Goal: Task Accomplishment & Management: Complete application form

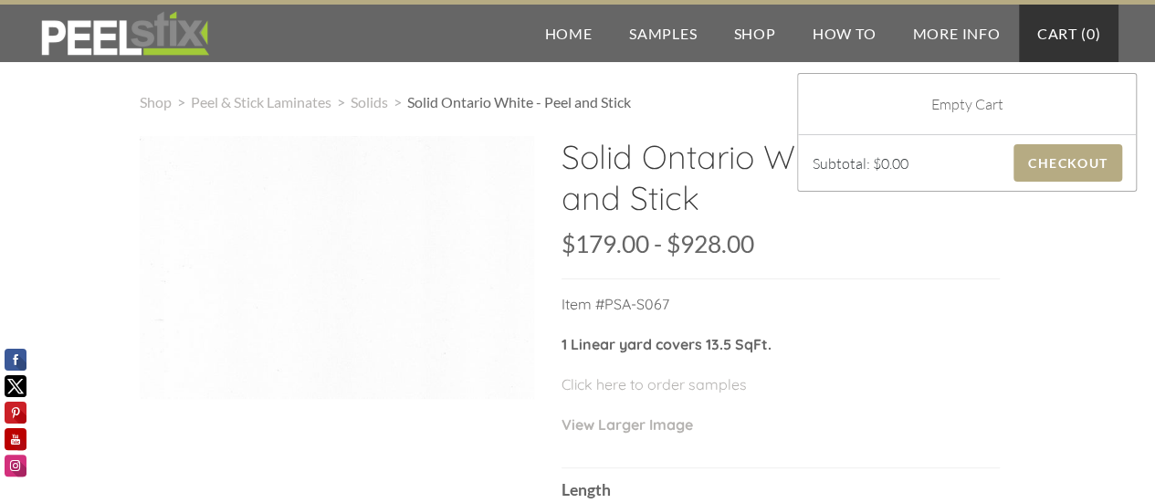
click at [1073, 35] on link "Cart ( 0 )" at bounding box center [1069, 34] width 100 height 58
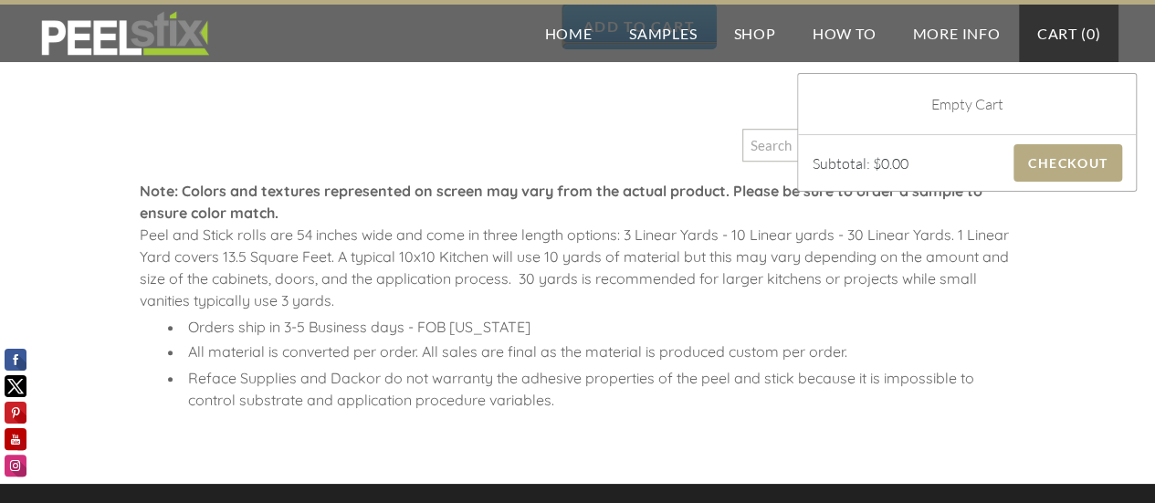
scroll to position [822, 0]
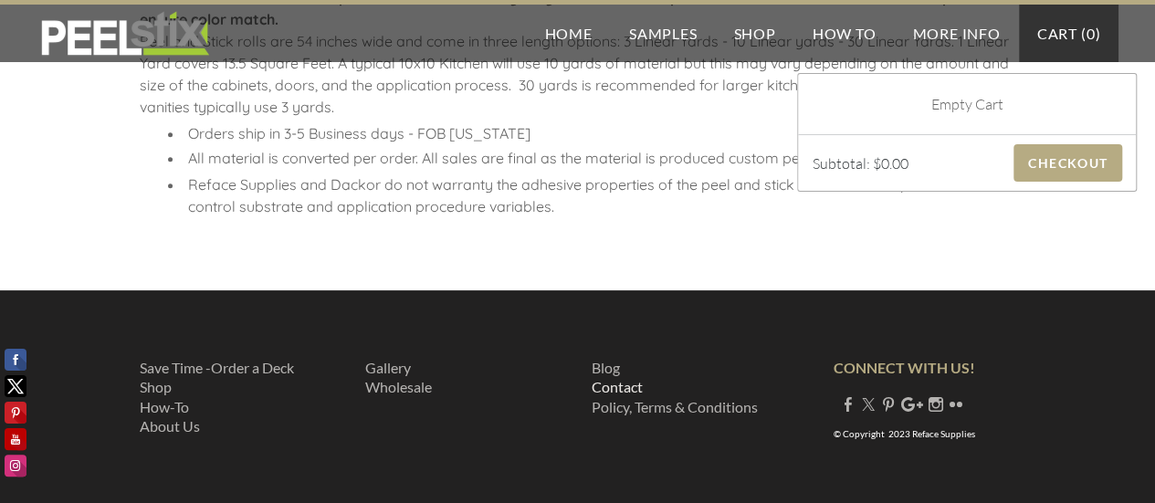
click at [625, 384] on link "Contact" at bounding box center [617, 386] width 51 height 17
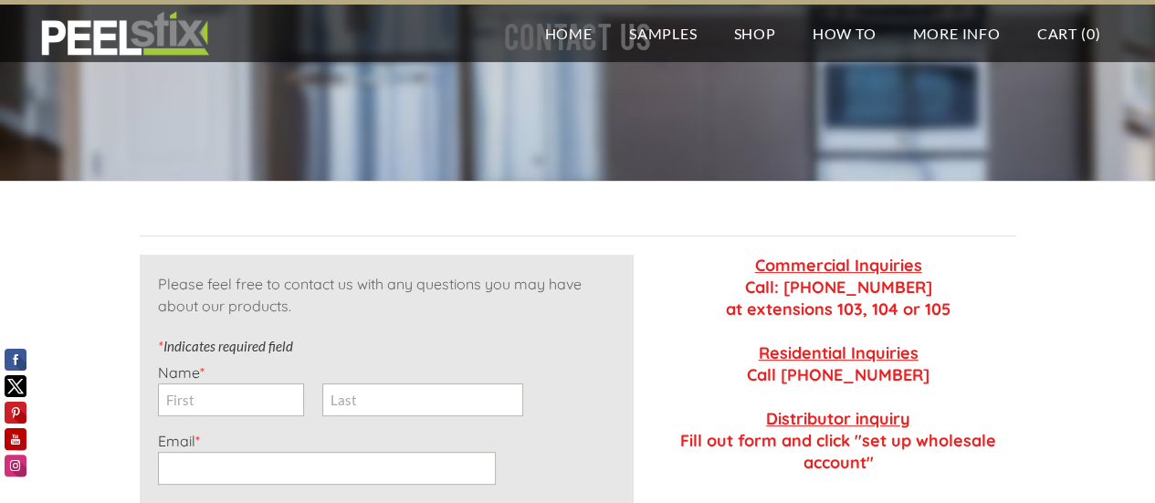
scroll to position [274, 0]
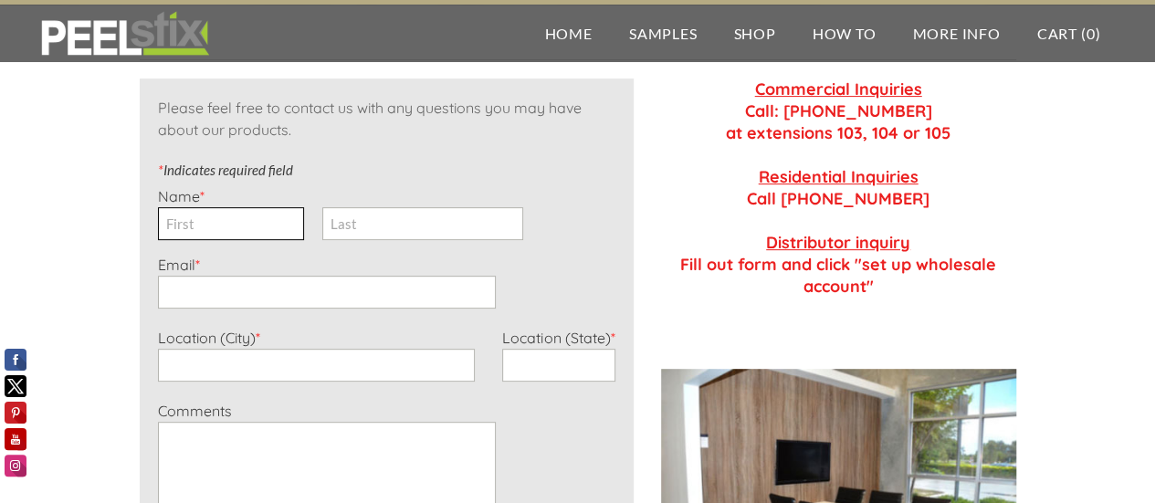
click at [232, 223] on input "First" at bounding box center [231, 223] width 146 height 33
type input "[PERSON_NAME]"
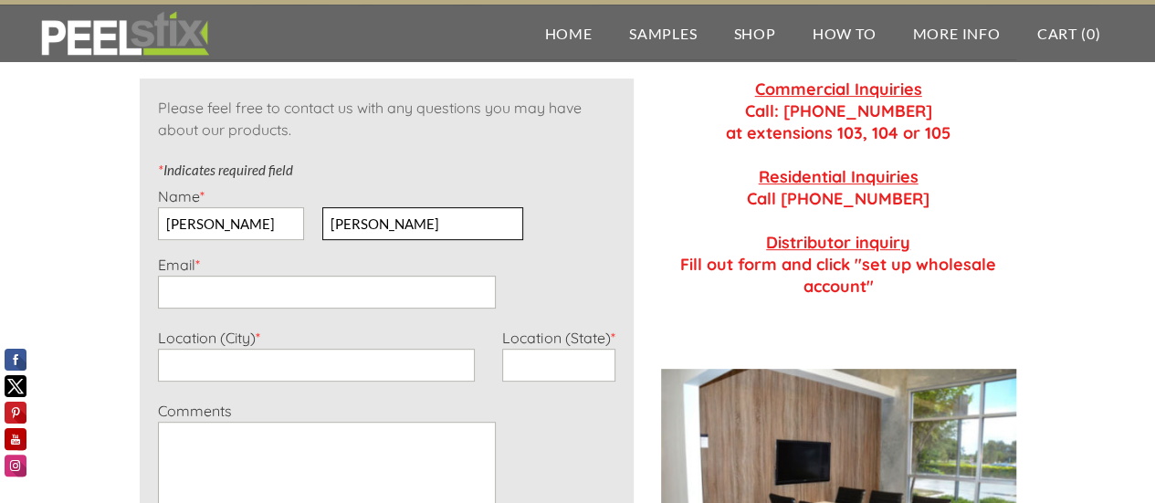
type input "[PERSON_NAME][EMAIL_ADDRESS][PERSON_NAME][DOMAIN_NAME]"
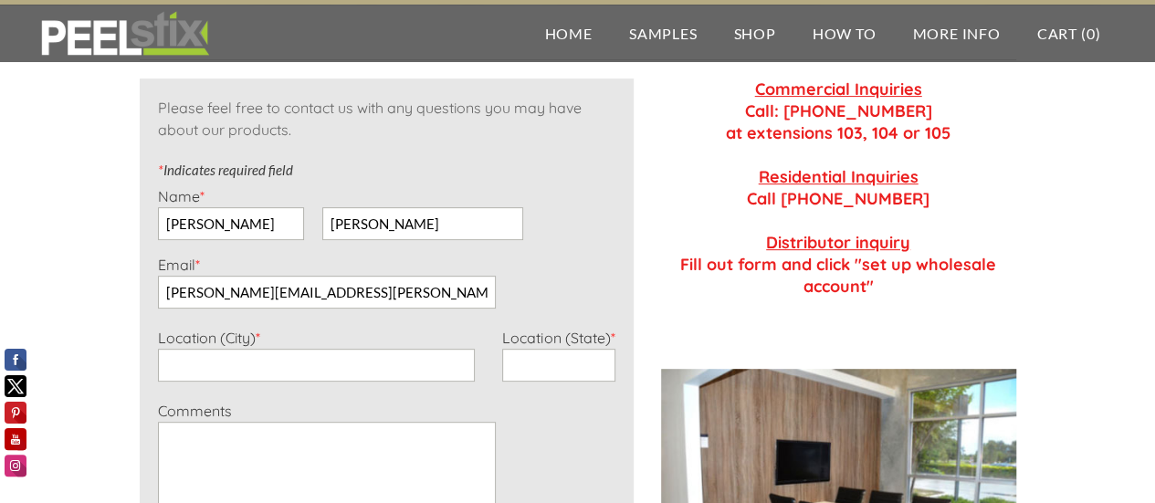
type input "TELFORD"
type input "Pennsylvania"
type input "2673722669"
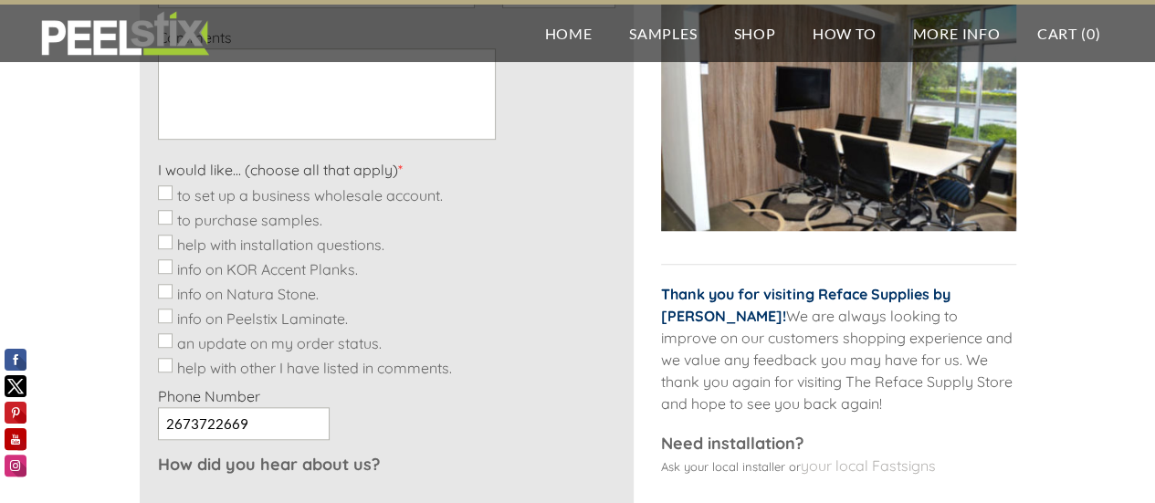
scroll to position [639, 0]
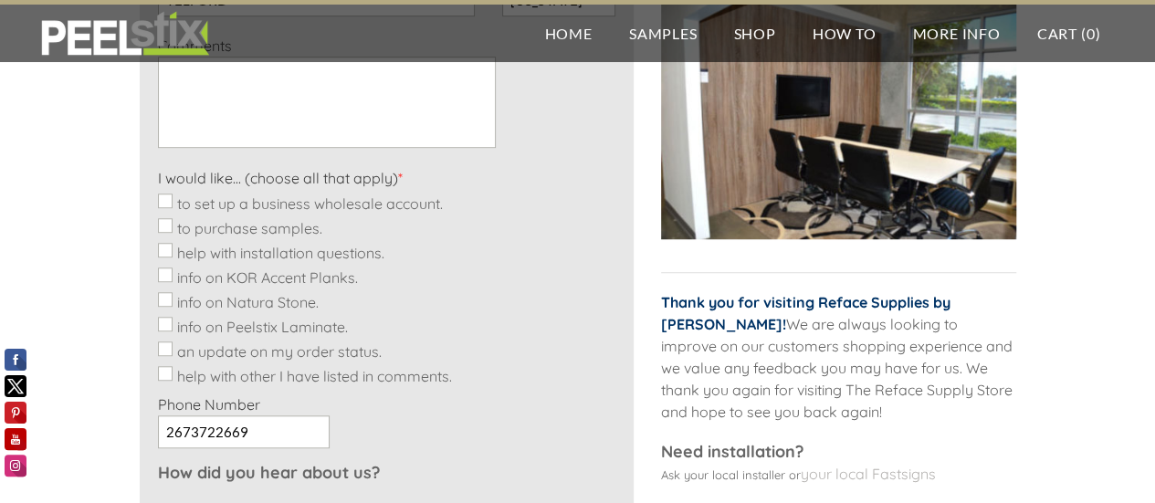
click at [164, 372] on input "help with other I have listed in comments." at bounding box center [165, 373] width 15 height 15
checkbox input "true"
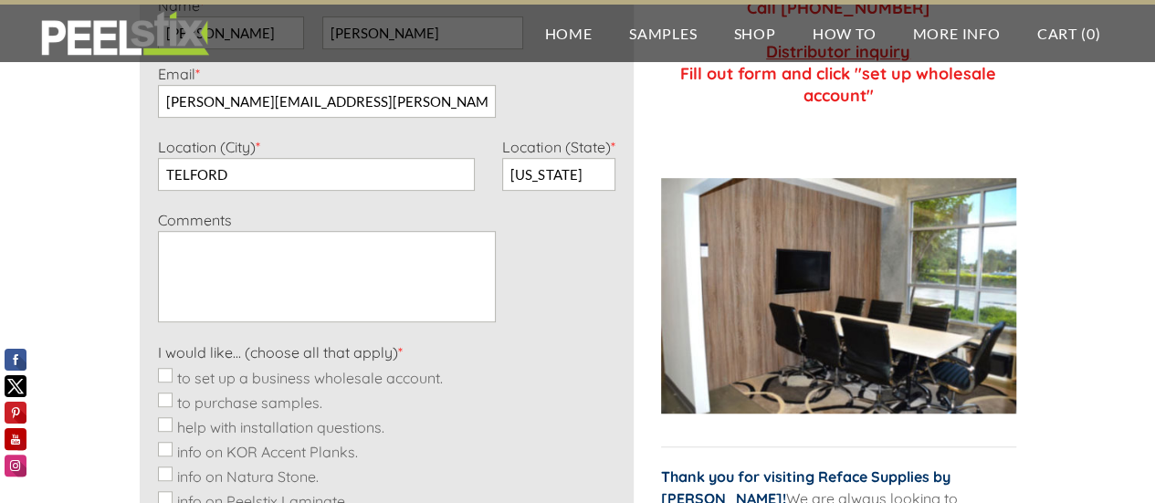
scroll to position [457, 0]
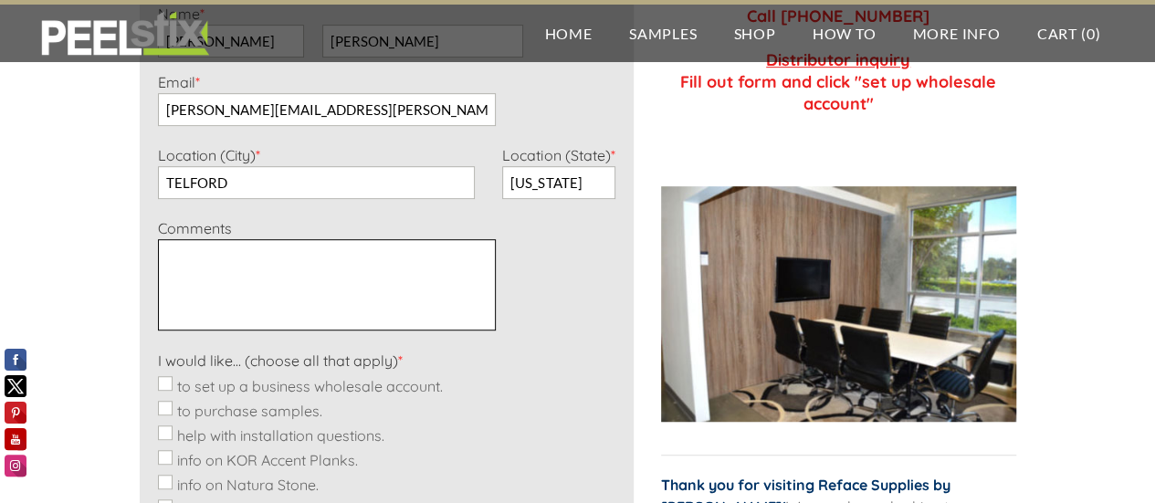
click at [229, 268] on textarea "Comments *" at bounding box center [327, 284] width 338 height 91
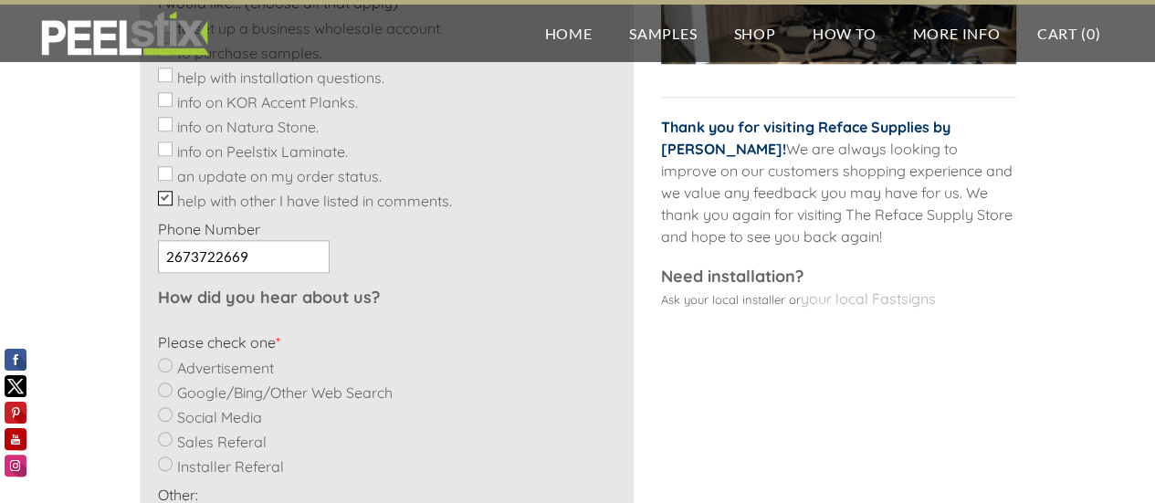
scroll to position [822, 0]
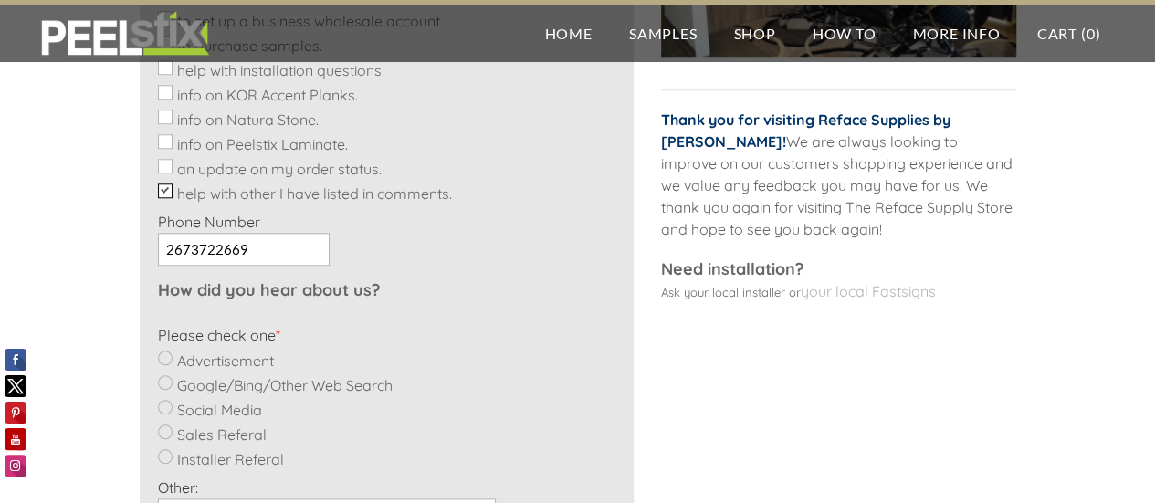
type textarea "Status of order 990691894"
click at [169, 386] on input "Google/Bing/Other Web Search" at bounding box center [165, 382] width 15 height 15
radio input "true"
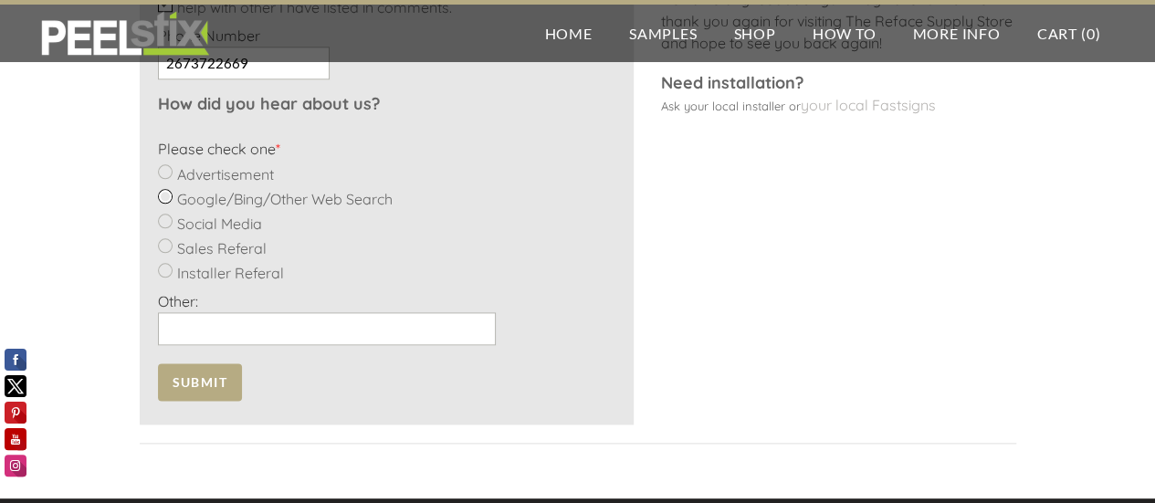
scroll to position [1096, 0]
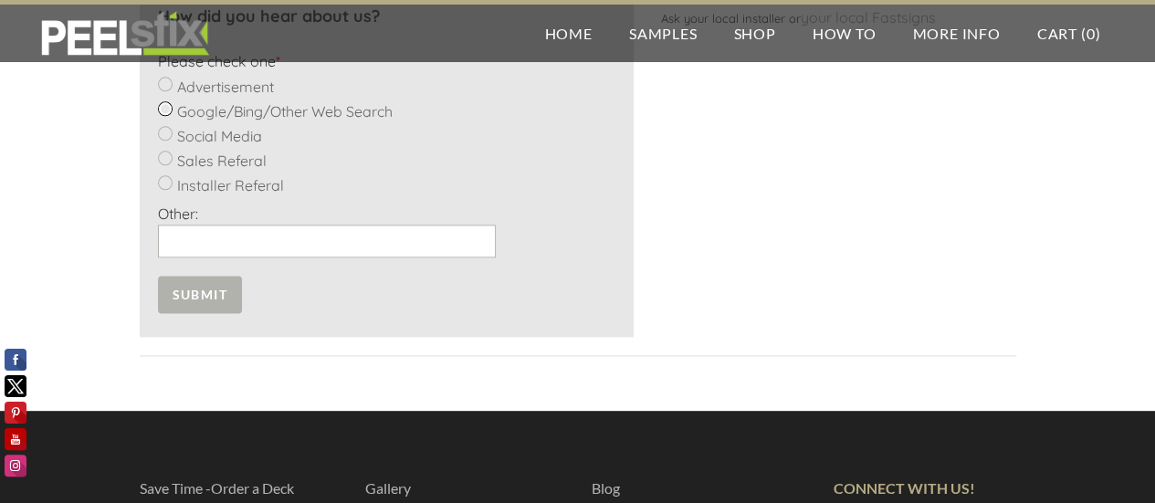
click at [198, 289] on span "Submit" at bounding box center [200, 294] width 84 height 37
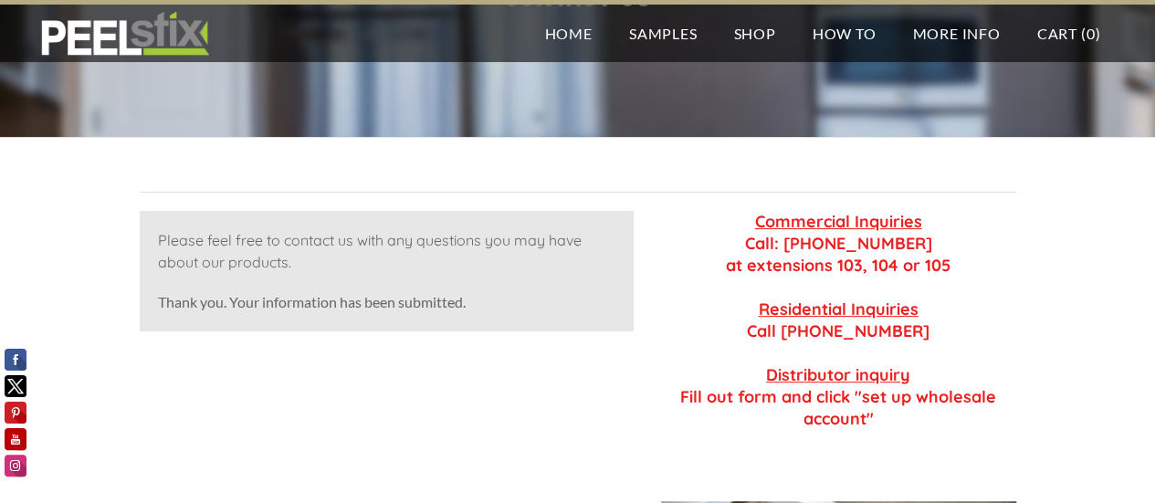
scroll to position [0, 0]
